Goal: Use online tool/utility: Use online tool/utility

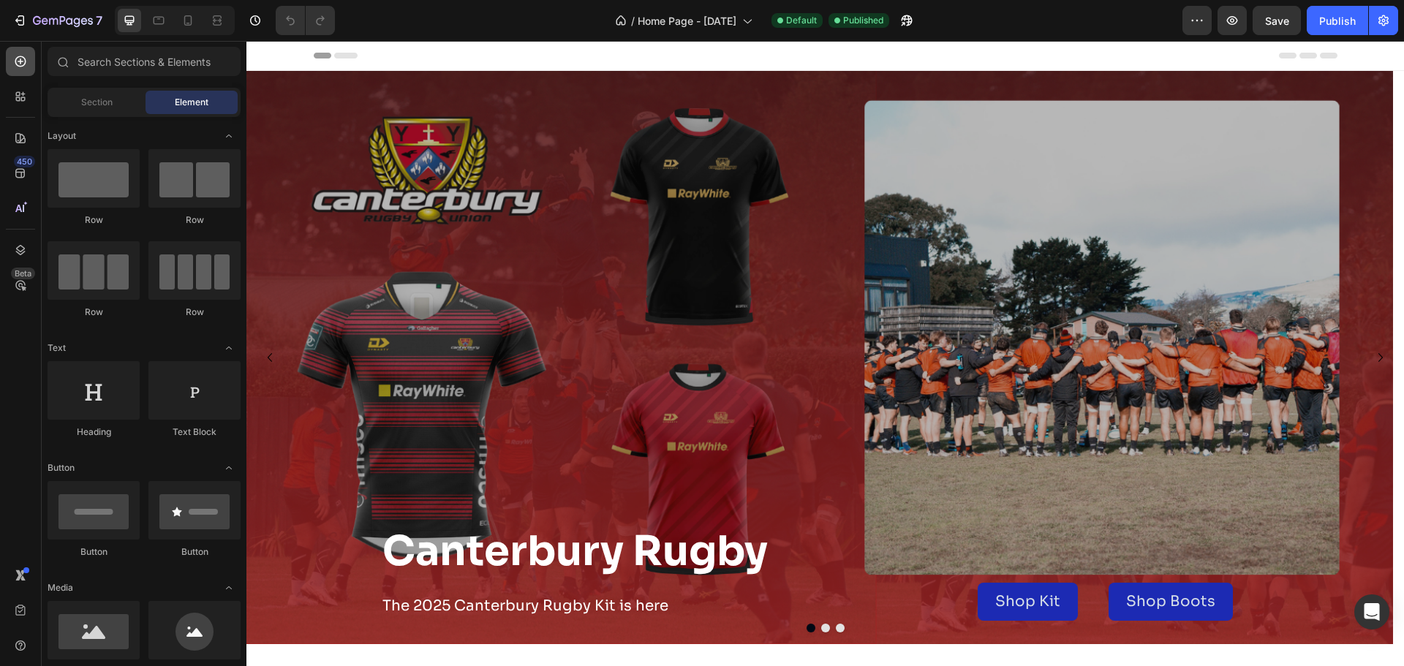
click at [20, 62] on icon at bounding box center [20, 61] width 15 height 15
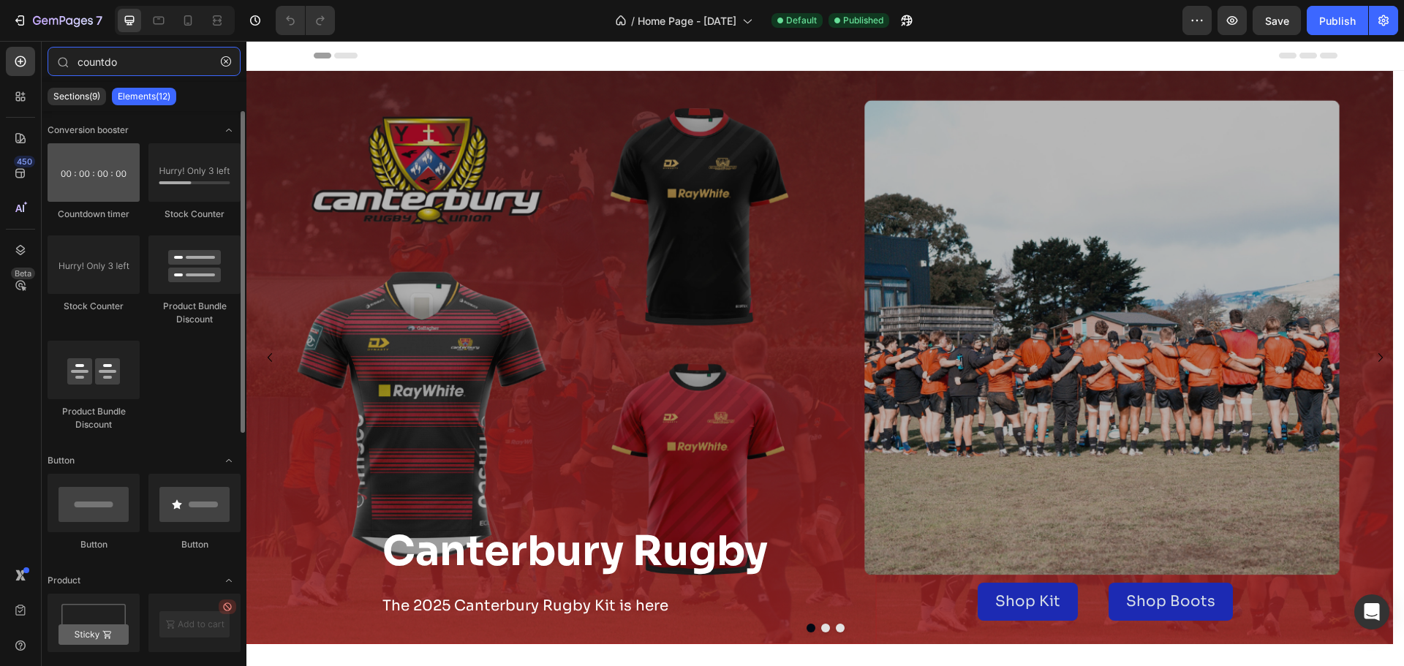
type input "countdo"
click at [105, 170] on div at bounding box center [94, 172] width 92 height 58
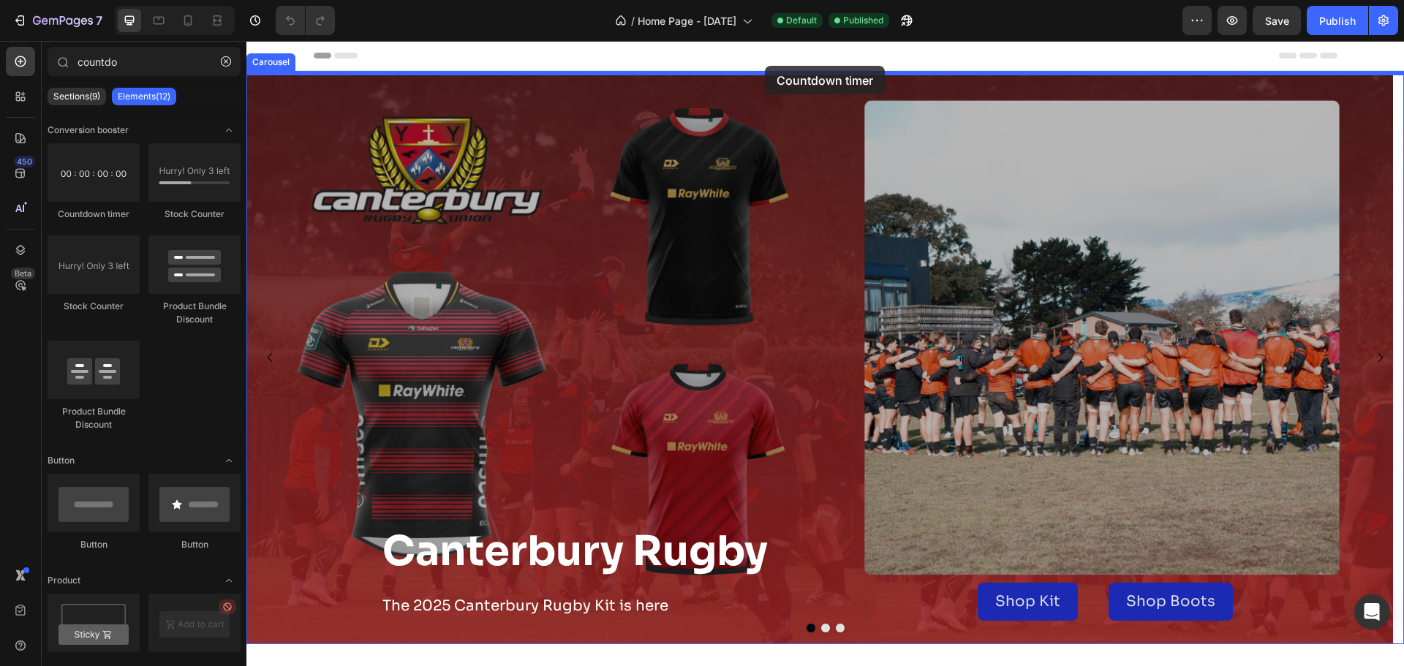
drag, startPoint x: 339, startPoint y: 227, endPoint x: 765, endPoint y: 66, distance: 455.7
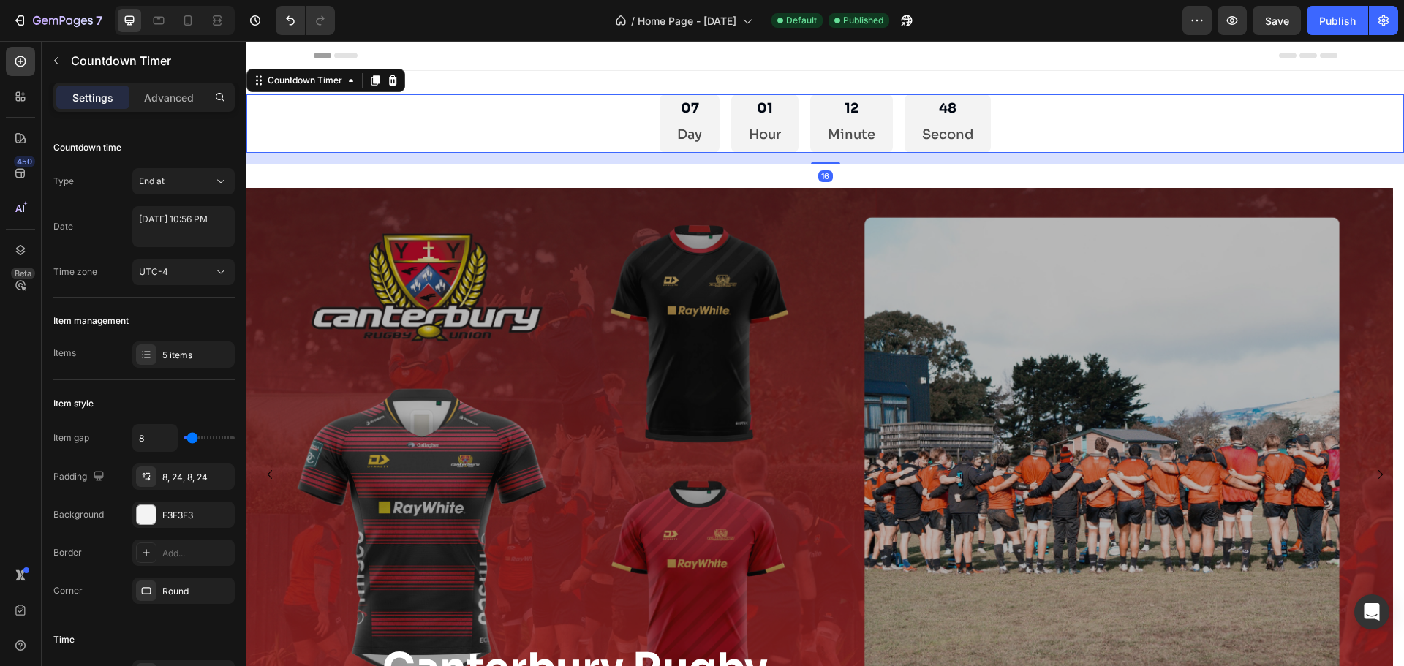
click at [535, 117] on div "07 Day 01 Hour 12 Minute 48 Second" at bounding box center [825, 123] width 1158 height 58
click at [574, 122] on div "07 Day 01 Hour 12 Minute 46 Second" at bounding box center [825, 123] width 1158 height 58
click at [168, 189] on button "End at" at bounding box center [183, 181] width 102 height 26
click at [182, 182] on div "End at" at bounding box center [176, 181] width 75 height 13
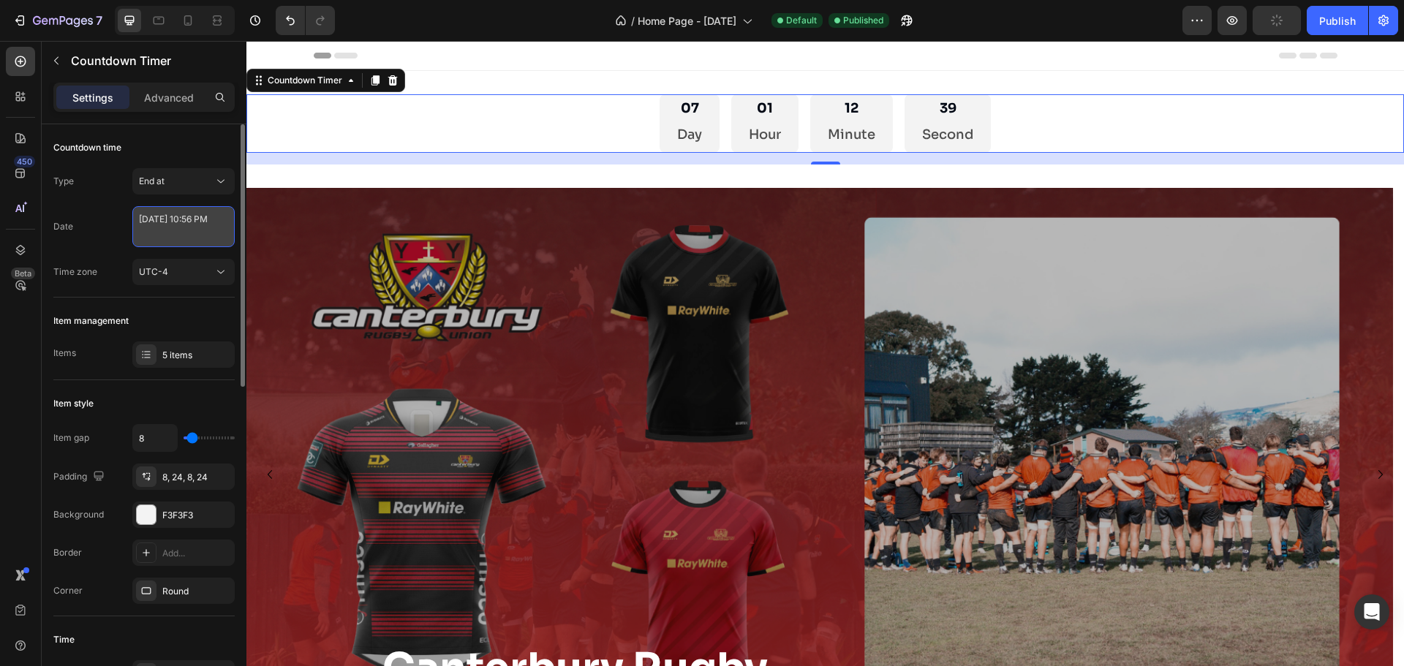
click at [185, 225] on textarea "[DATE] 10:56 PM" at bounding box center [183, 226] width 102 height 41
select select "22"
select select "56"
select select "false"
